Goal: Information Seeking & Learning: Learn about a topic

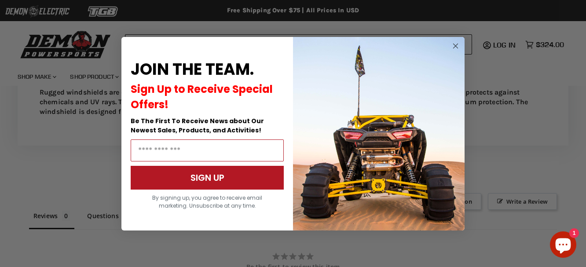
scroll to position [532, 0]
